Goal: Transaction & Acquisition: Purchase product/service

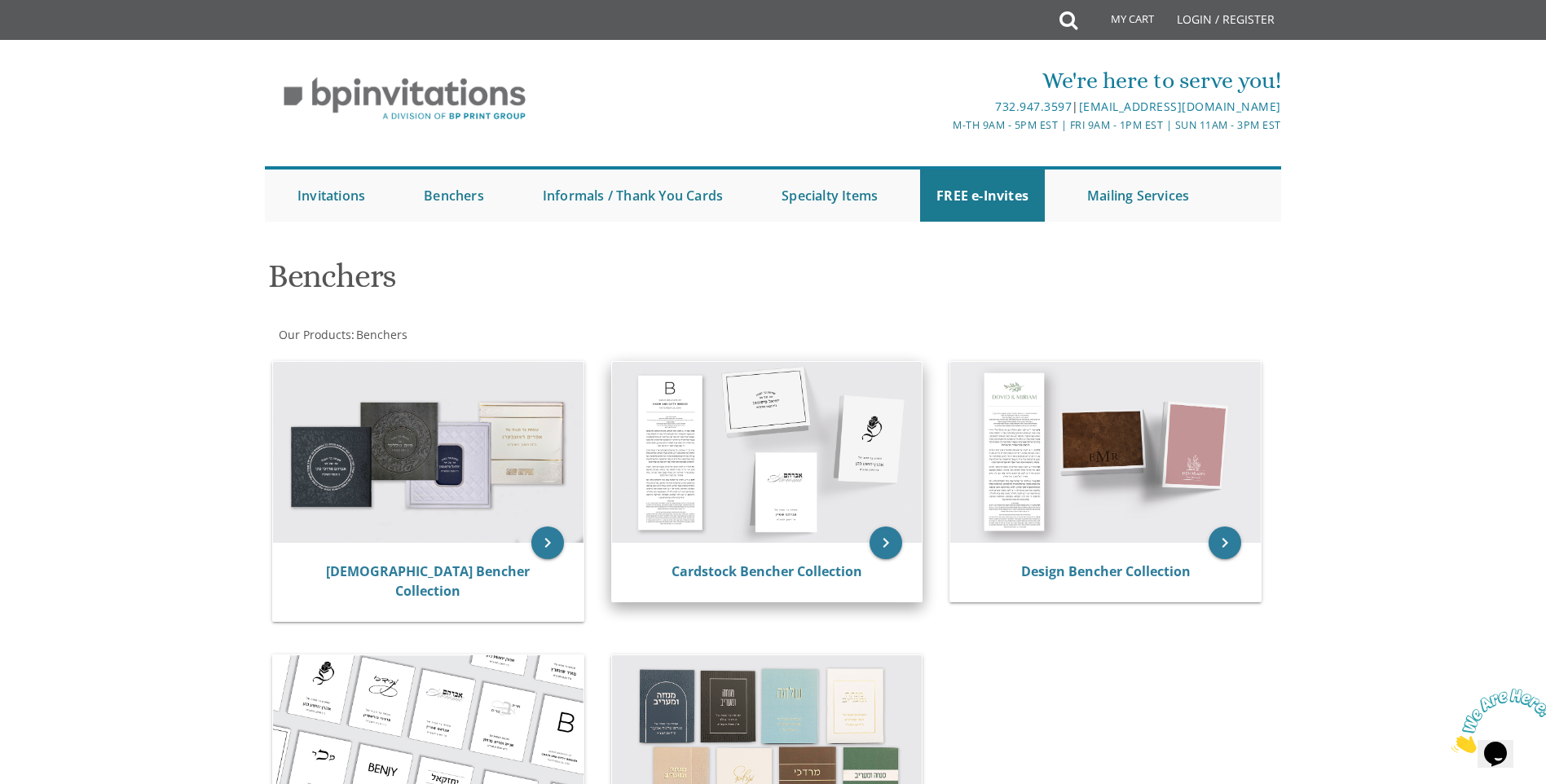
click at [845, 442] on img at bounding box center [767, 452] width 310 height 181
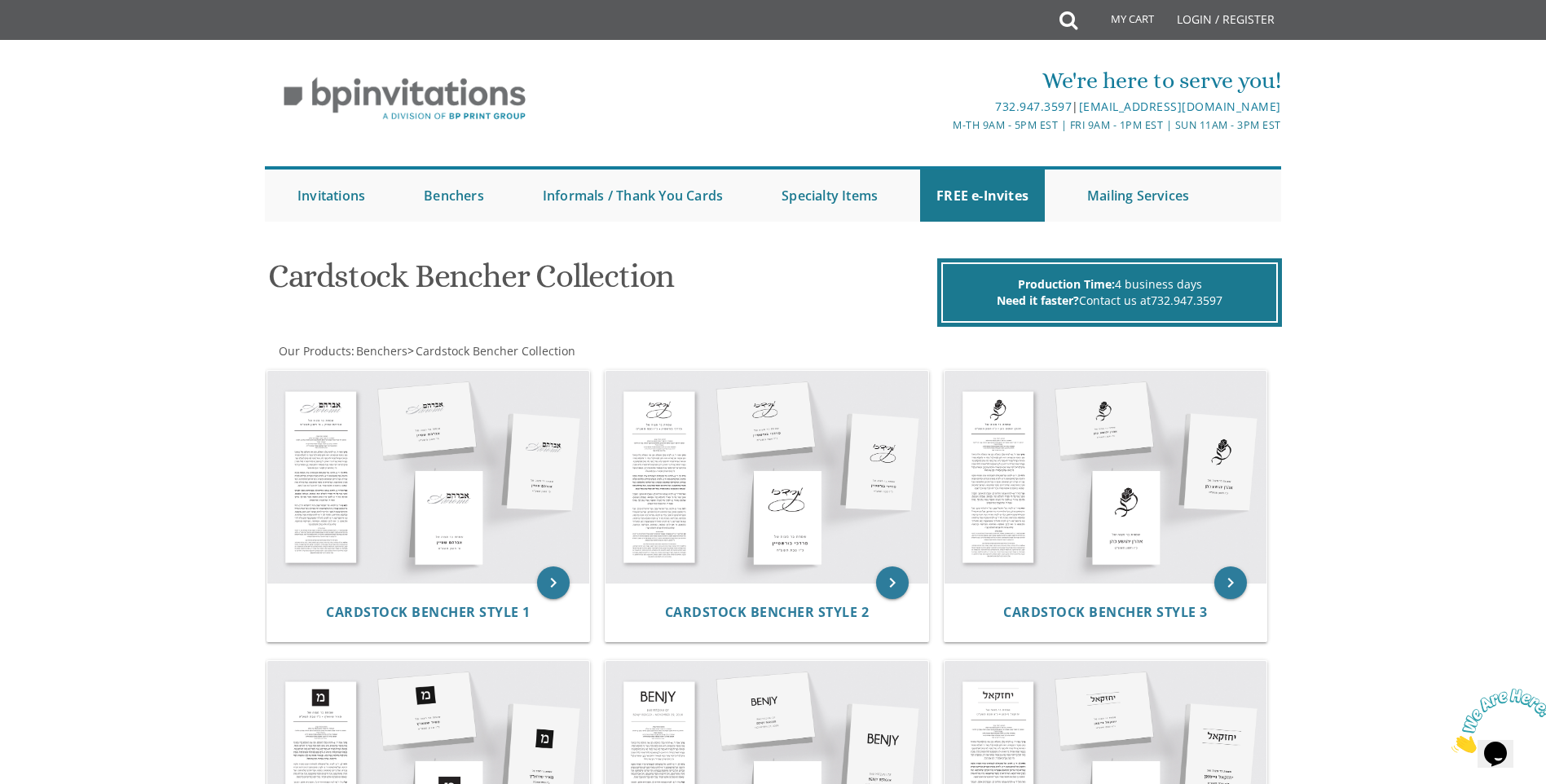
scroll to position [326, 0]
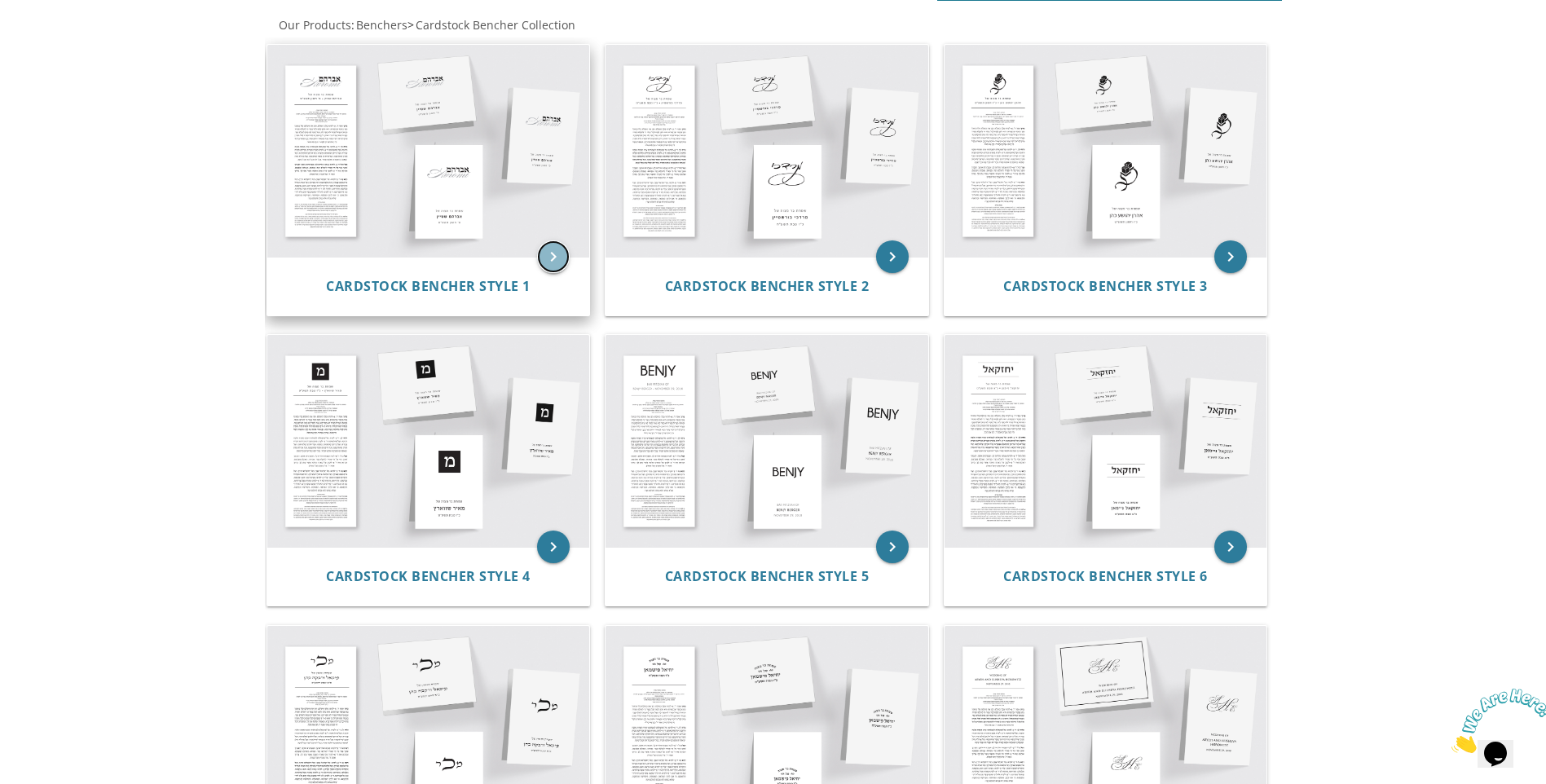
click at [550, 259] on icon "keyboard_arrow_right" at bounding box center [553, 257] width 33 height 33
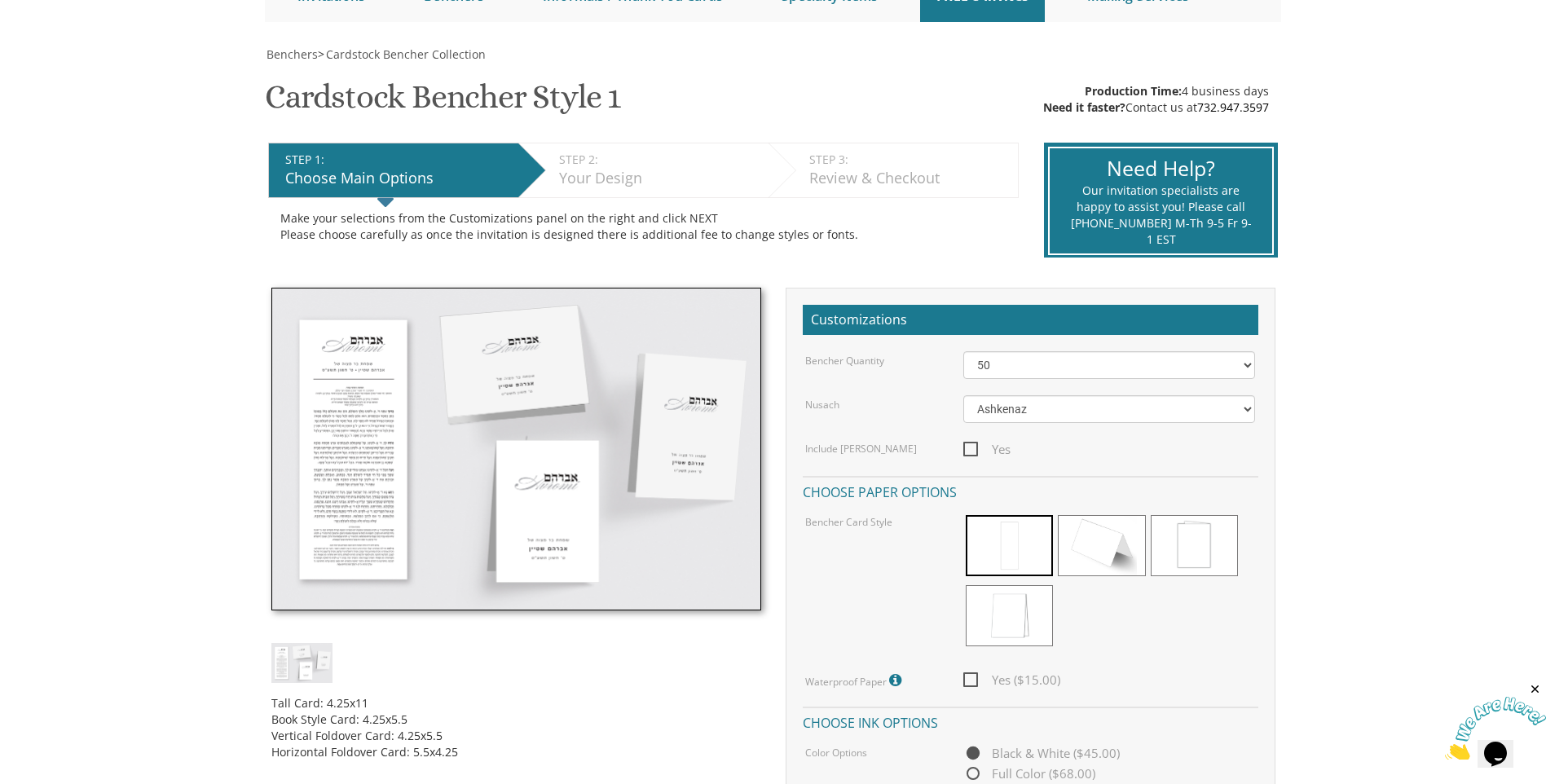
scroll to position [326, 0]
